Goal: Information Seeking & Learning: Find specific fact

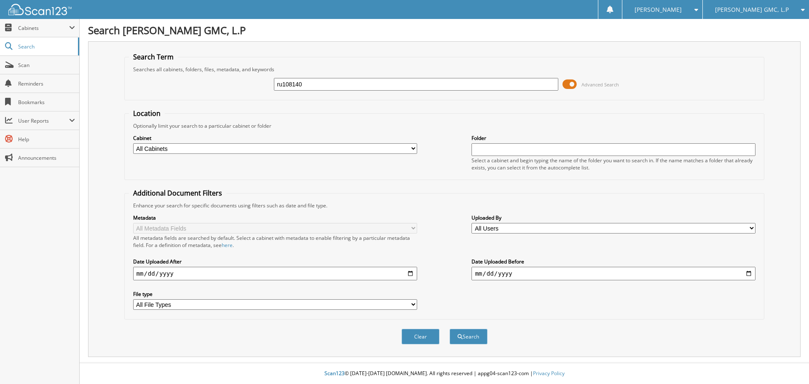
type input "ru108140"
click at [567, 84] on span at bounding box center [570, 84] width 14 height 13
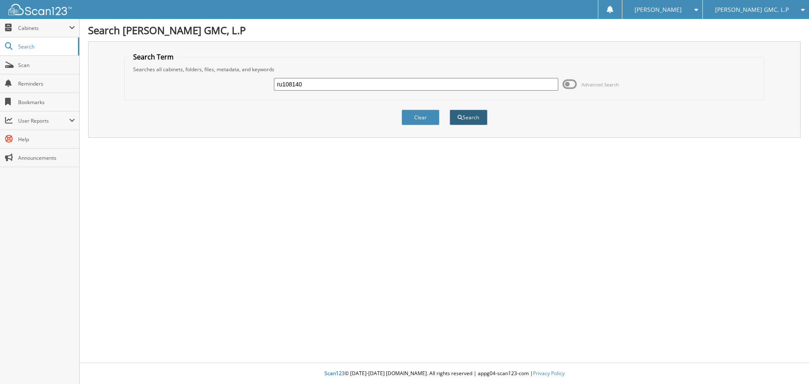
click at [472, 115] on button "Search" at bounding box center [469, 118] width 38 height 16
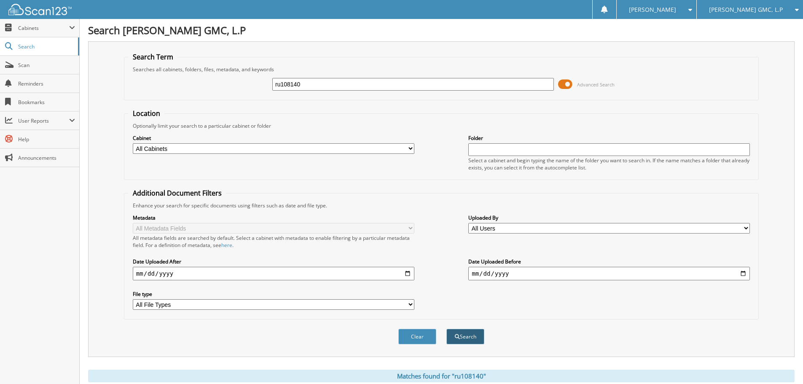
click at [473, 338] on button "Search" at bounding box center [465, 337] width 38 height 16
click at [561, 83] on span at bounding box center [565, 84] width 14 height 13
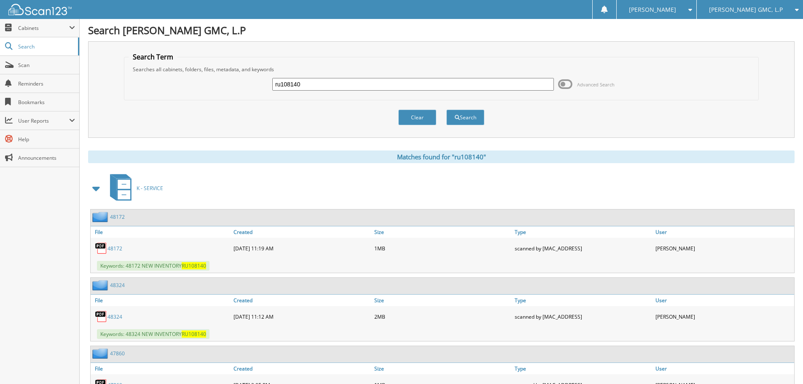
click at [96, 188] on span at bounding box center [97, 188] width 12 height 15
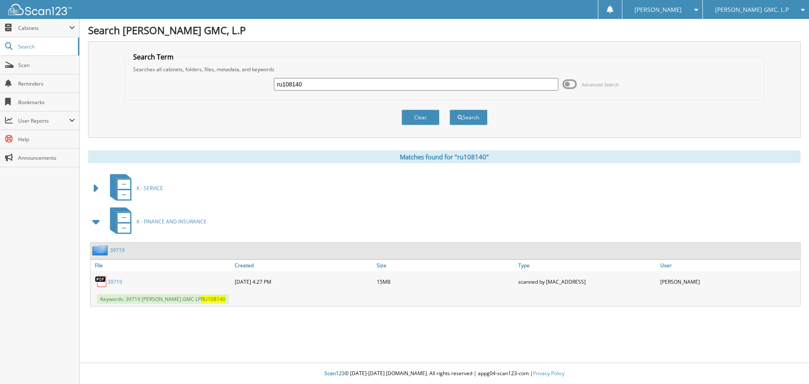
click at [115, 282] on link "39719" at bounding box center [115, 281] width 15 height 7
